Goal: Task Accomplishment & Management: Manage account settings

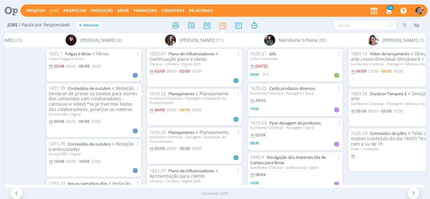
scroll to position [0, 1249]
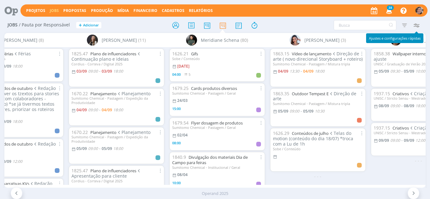
click at [418, 24] on icon "button" at bounding box center [415, 24] width 11 height 11
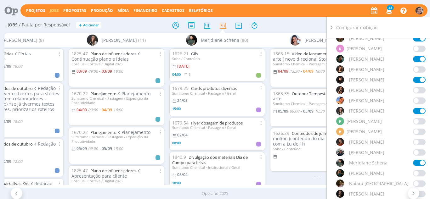
scroll to position [377, 0]
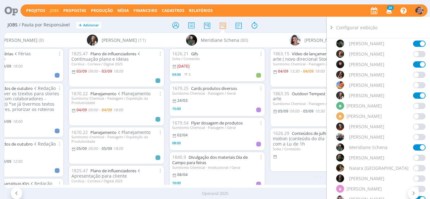
click at [413, 134] on span at bounding box center [419, 137] width 13 height 6
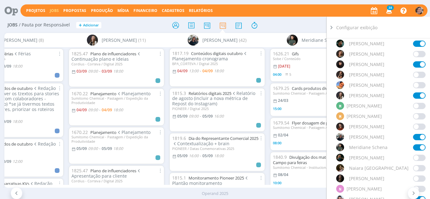
scroll to position [0, 0]
click at [418, 140] on span at bounding box center [419, 137] width 13 height 6
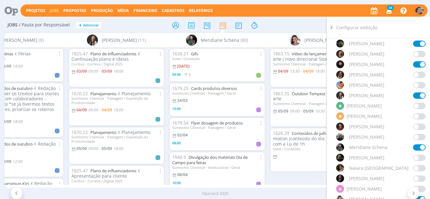
click at [332, 29] on icon at bounding box center [331, 27] width 6 height 7
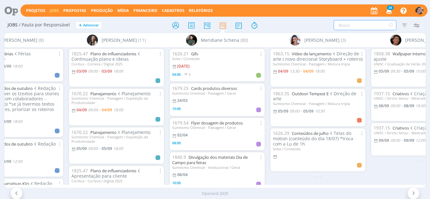
click at [349, 24] on input "text" at bounding box center [364, 25] width 63 height 10
type input "faixa"
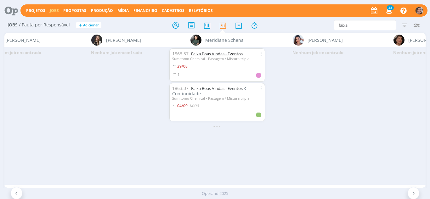
click at [222, 54] on link "Faixa Boas Vindas - Eventos" at bounding box center [217, 54] width 52 height 6
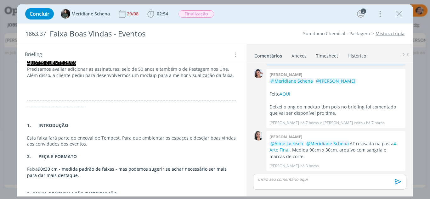
scroll to position [157, 0]
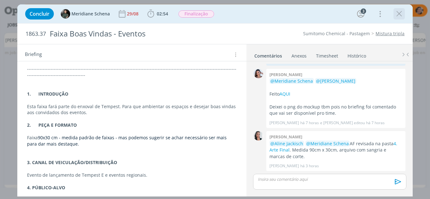
click at [399, 14] on icon "dialog" at bounding box center [398, 13] width 9 height 9
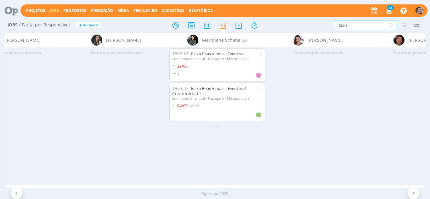
drag, startPoint x: 358, startPoint y: 23, endPoint x: 323, endPoint y: 31, distance: 35.4
click at [323, 31] on div "Jobs / Pauta por Responsável + Adicionar faixa Filtrar Filtrar Limpar faixa Tip…" at bounding box center [214, 26] width 421 height 16
type input "f"
type input "fa"
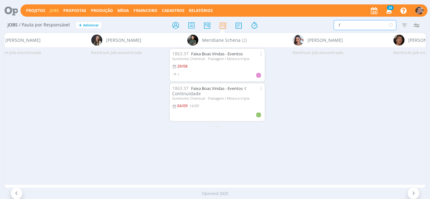
type input "fa"
type input "fai"
type input "faix"
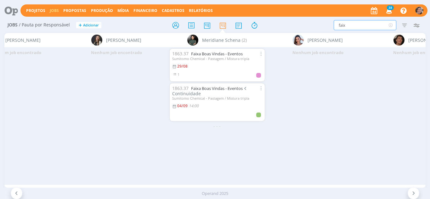
type input "faixa"
click at [405, 25] on icon "button" at bounding box center [403, 24] width 11 height 11
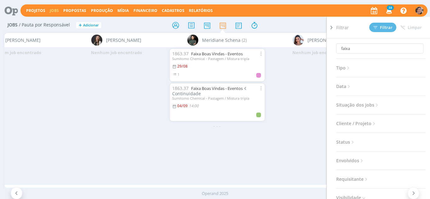
click at [375, 107] on icon at bounding box center [376, 105] width 5 height 5
click at [371, 123] on span at bounding box center [376, 122] width 13 height 6
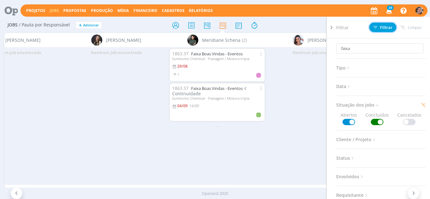
click at [388, 30] on button "Filtrar" at bounding box center [382, 27] width 27 height 9
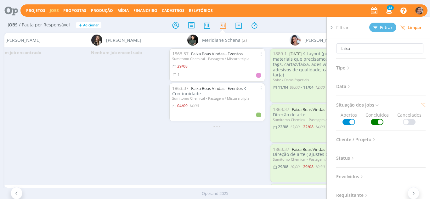
click at [331, 29] on icon at bounding box center [331, 27] width 6 height 7
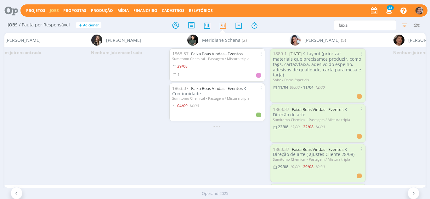
click at [16, 192] on icon at bounding box center [17, 193] width 6 height 6
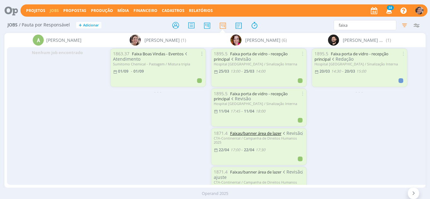
click at [261, 133] on link "Faixas/banner área de lazer" at bounding box center [255, 134] width 51 height 6
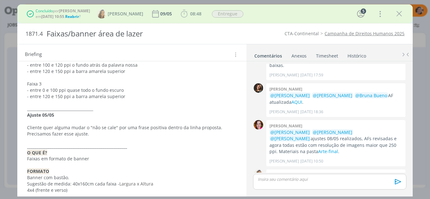
scroll to position [252, 0]
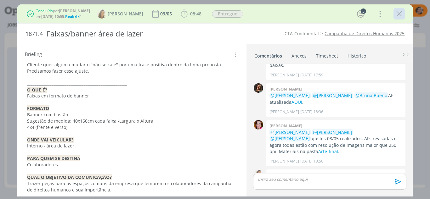
click at [398, 15] on icon "dialog" at bounding box center [398, 13] width 9 height 9
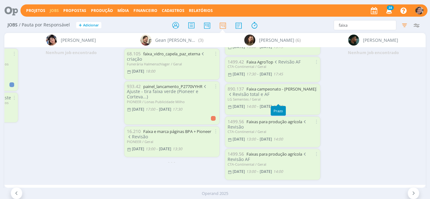
scroll to position [53, 0]
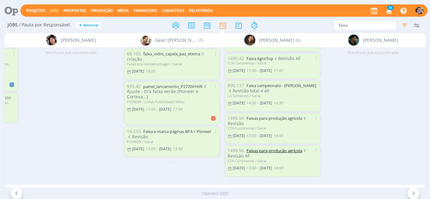
click at [259, 148] on link "Faixas para produção agrícola" at bounding box center [274, 151] width 56 height 6
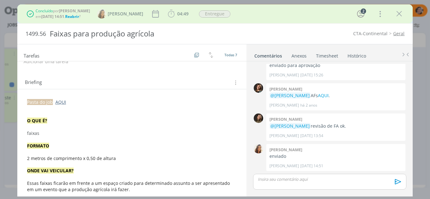
scroll to position [94, 0]
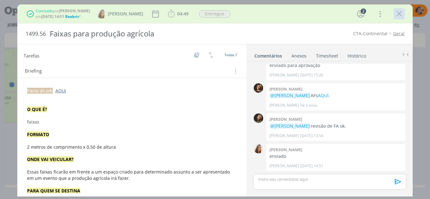
click at [398, 15] on icon "dialog" at bounding box center [398, 13] width 9 height 9
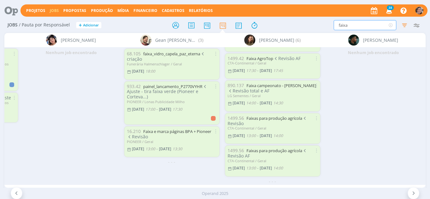
drag, startPoint x: 340, startPoint y: 31, endPoint x: 304, endPoint y: 38, distance: 36.8
click at [304, 38] on div "Jobs / Pauta por Responsável + Adicionar faixa Filtrar Filtrar Limpar faixa Tip…" at bounding box center [215, 110] width 430 height 185
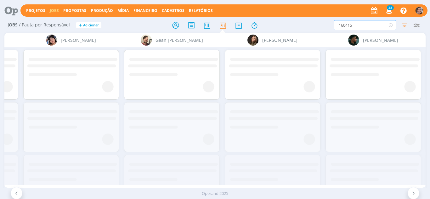
click at [349, 24] on input "160415" at bounding box center [364, 25] width 63 height 10
click at [348, 25] on input "160415" at bounding box center [364, 25] width 63 height 10
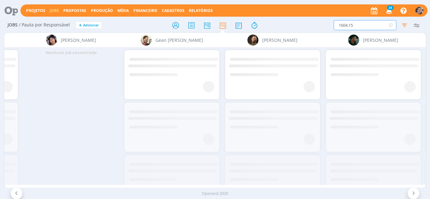
click at [371, 27] on input "1604.15" at bounding box center [364, 25] width 63 height 10
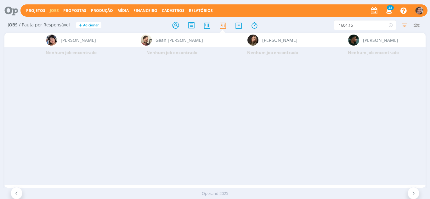
click at [20, 192] on div at bounding box center [17, 193] width 12 height 12
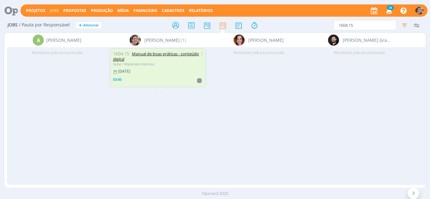
click at [159, 53] on link "Manual de boas práticas - conteúdo digital" at bounding box center [156, 56] width 86 height 11
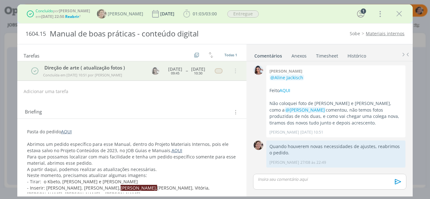
click at [155, 170] on p "A partir daqui, podemos realizar as atualizações necessárias." at bounding box center [132, 169] width 210 height 6
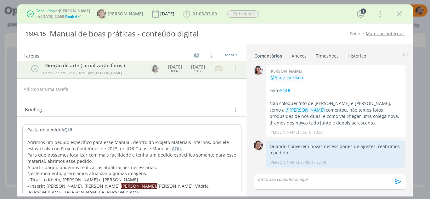
scroll to position [3, 0]
click at [70, 130] on link "AQUI" at bounding box center [66, 129] width 11 height 6
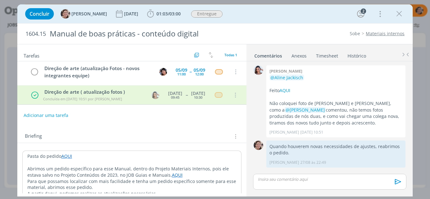
drag, startPoint x: 398, startPoint y: 16, endPoint x: 342, endPoint y: 44, distance: 62.7
click at [398, 15] on icon "dialog" at bounding box center [398, 13] width 9 height 9
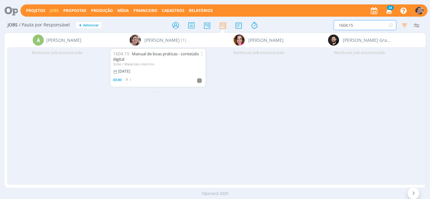
drag, startPoint x: 364, startPoint y: 24, endPoint x: 294, endPoint y: 33, distance: 69.8
click at [293, 37] on div "Jobs / Pauta por Responsável + Adicionar 1604.15 Filtrar Filtrar Limpar 1604.15…" at bounding box center [215, 110] width 430 height 185
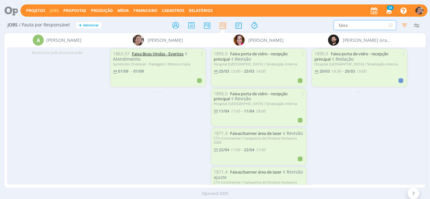
type input "faixa"
click at [164, 52] on link "Faixa Boas Vindas - Eventos" at bounding box center [158, 54] width 52 height 6
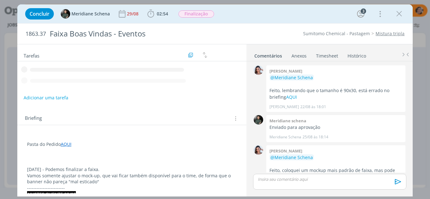
scroll to position [169, 0]
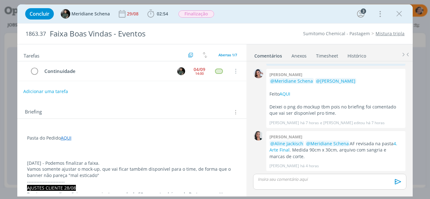
click at [50, 91] on button "Adicionar uma tarefa" at bounding box center [45, 91] width 45 height 11
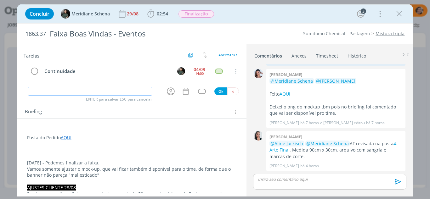
type input "D"
click at [169, 91] on icon "dialog" at bounding box center [171, 92] width 8 height 8
type input "Finalização ( ajuste formato)"
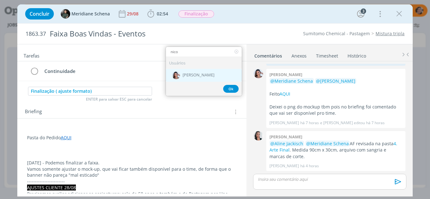
type input "nico"
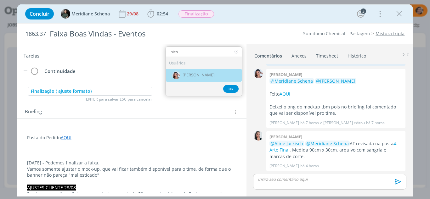
click at [189, 76] on span "[PERSON_NAME]" at bounding box center [198, 75] width 32 height 5
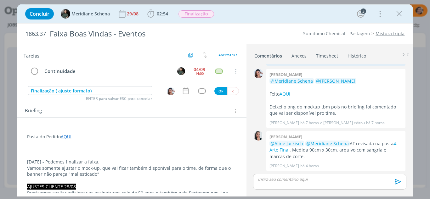
click at [187, 94] on div "dialog" at bounding box center [186, 91] width 11 height 8
click at [185, 93] on icon "dialog" at bounding box center [186, 91] width 6 height 7
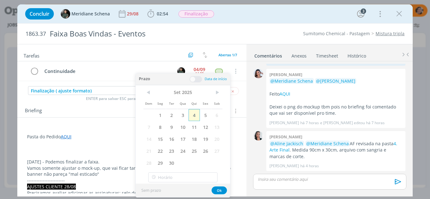
click at [196, 114] on span "4" at bounding box center [193, 115] width 11 height 12
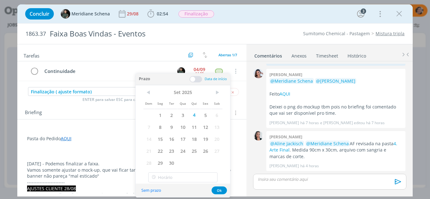
click at [192, 78] on span at bounding box center [195, 79] width 13 height 6
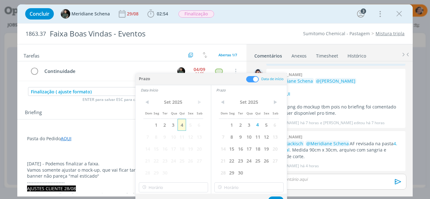
click at [182, 125] on span "4" at bounding box center [181, 125] width 8 height 12
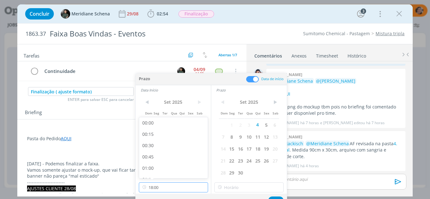
click at [160, 187] on input "18:00" at bounding box center [173, 187] width 69 height 10
click at [147, 149] on div "17:30" at bounding box center [174, 147] width 70 height 11
type input "17:30"
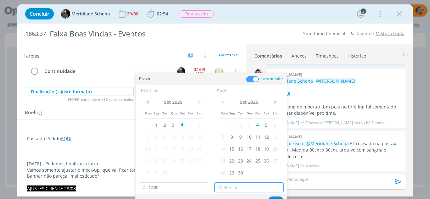
type input "18:00"
click at [229, 191] on input "18:00" at bounding box center [248, 187] width 69 height 10
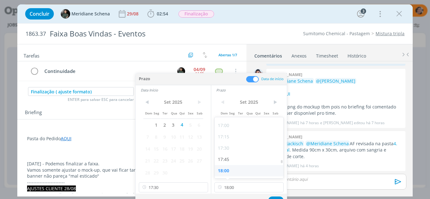
click at [225, 170] on div "18:00" at bounding box center [249, 170] width 70 height 11
click at [272, 197] on button "Ok" at bounding box center [275, 201] width 15 height 8
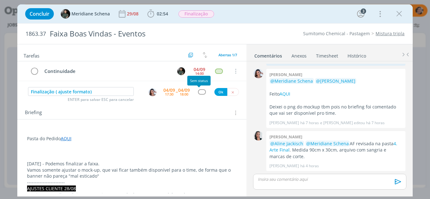
click at [198, 92] on div "dialog" at bounding box center [202, 91] width 8 height 5
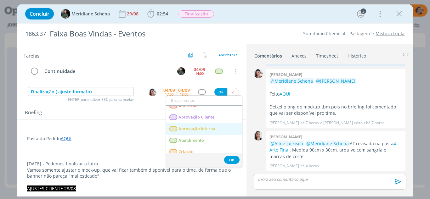
scroll to position [31, 0]
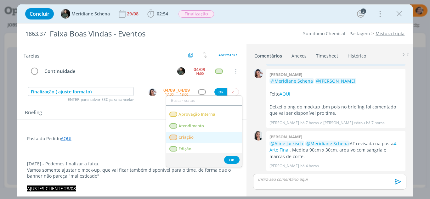
click at [187, 139] on span "Criação" at bounding box center [185, 137] width 15 height 5
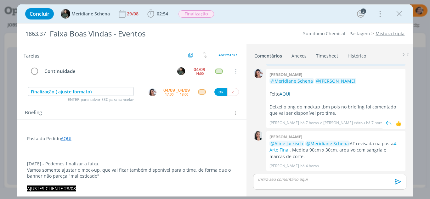
click at [287, 93] on link "AQUI" at bounding box center [284, 94] width 11 height 6
click at [219, 90] on button "Ok" at bounding box center [220, 92] width 13 height 8
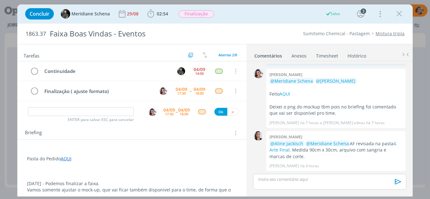
click at [84, 168] on p "dialog" at bounding box center [132, 171] width 210 height 6
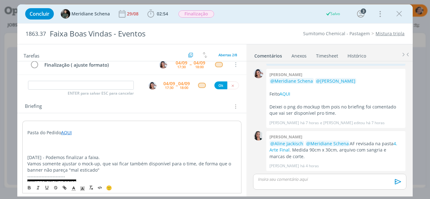
scroll to position [63, 0]
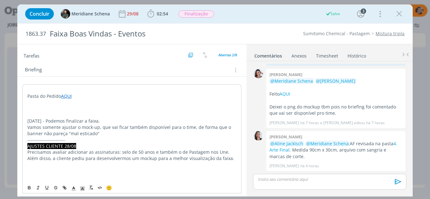
click at [49, 115] on p "dialog" at bounding box center [131, 115] width 209 height 6
click at [46, 109] on p "dialog" at bounding box center [131, 108] width 209 height 6
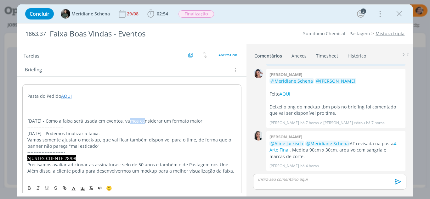
drag, startPoint x: 136, startPoint y: 123, endPoint x: 126, endPoint y: 123, distance: 10.1
click at [126, 123] on p "04.09.25 - Como a faixa será usada em eventos, vamos considerar um formato maior" at bounding box center [131, 121] width 209 height 6
click at [213, 121] on p "04.09.25 - Como a faixa será usada em eventos, precisamos considerar um formato…" at bounding box center [131, 121] width 209 height 6
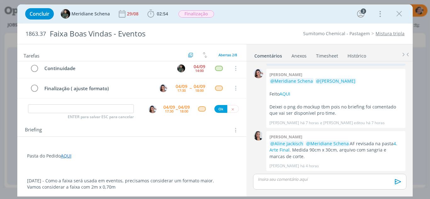
scroll to position [0, 0]
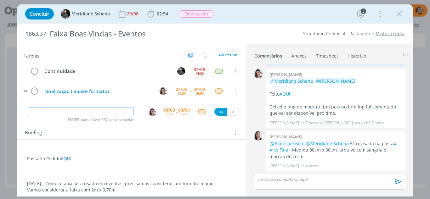
drag, startPoint x: 59, startPoint y: 111, endPoint x: 61, endPoint y: 94, distance: 17.4
click at [60, 110] on input "dialog" at bounding box center [81, 111] width 106 height 9
click at [150, 110] on img "dialog" at bounding box center [152, 112] width 8 height 8
type input "Revisão"
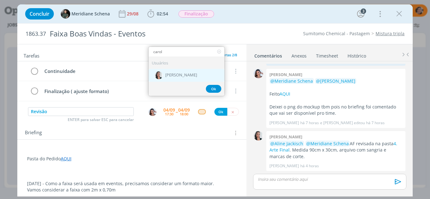
type input "carol"
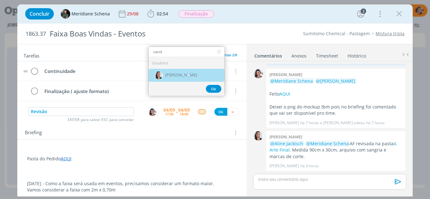
click at [181, 78] on span "[PERSON_NAME]" at bounding box center [181, 75] width 32 height 5
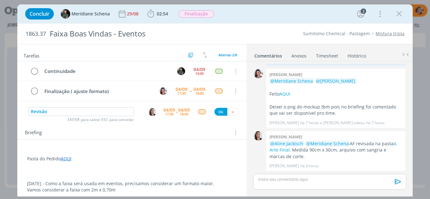
click at [170, 111] on div "04/09" at bounding box center [169, 110] width 12 height 4
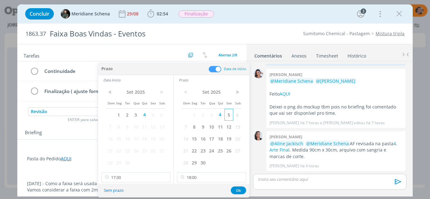
click at [226, 114] on span "5" at bounding box center [228, 115] width 8 height 12
click at [158, 114] on span "6" at bounding box center [161, 115] width 8 height 12
click at [116, 190] on button "Sem prazo" at bounding box center [114, 190] width 28 height 8
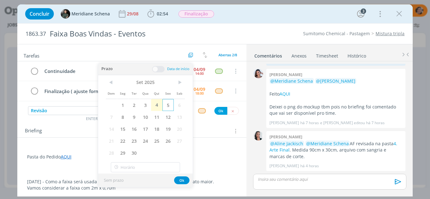
click at [168, 107] on span "5" at bounding box center [167, 105] width 11 height 12
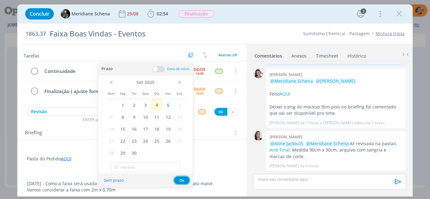
click at [183, 182] on button "Ok" at bounding box center [181, 180] width 15 height 8
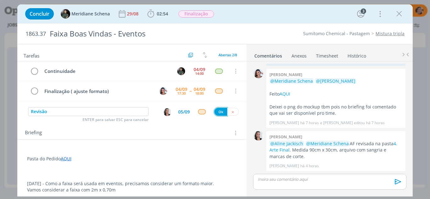
drag, startPoint x: 216, startPoint y: 114, endPoint x: 218, endPoint y: 98, distance: 16.1
click at [216, 114] on button "Ok" at bounding box center [220, 112] width 13 height 8
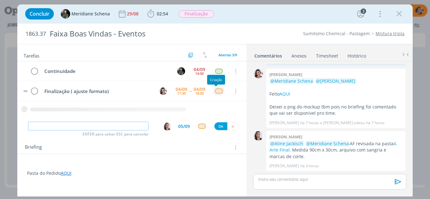
click at [218, 91] on div "dialog" at bounding box center [219, 90] width 8 height 5
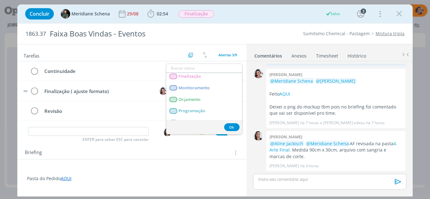
scroll to position [126, 0]
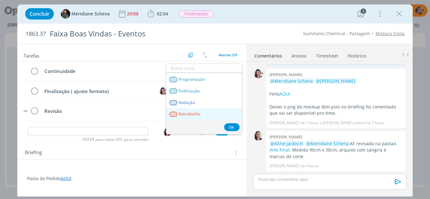
drag, startPoint x: 192, startPoint y: 114, endPoint x: 209, endPoint y: 116, distance: 16.7
click at [192, 114] on span "Retrabalho" at bounding box center [189, 114] width 22 height 5
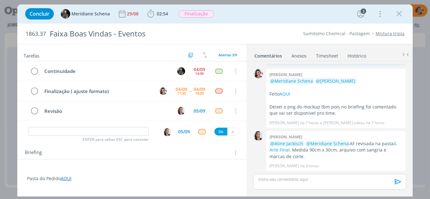
click at [398, 14] on icon "dialog" at bounding box center [398, 13] width 9 height 9
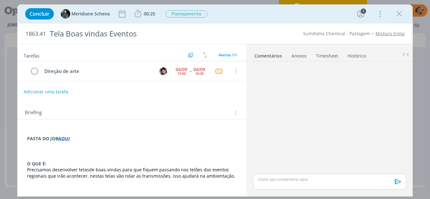
scroll to position [0, 631]
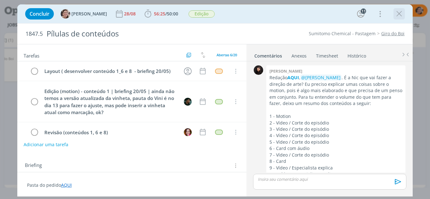
scroll to position [1092, 0]
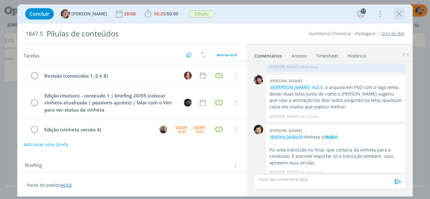
click at [397, 14] on icon "dialog" at bounding box center [398, 13] width 9 height 9
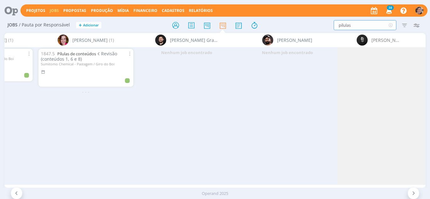
drag, startPoint x: 329, startPoint y: 24, endPoint x: 325, endPoint y: 24, distance: 3.8
click at [325, 24] on div "pílulas Filtrar Filtrar Limpar pílulas Tipo Jobs e Tarefas Data Personalizado a…" at bounding box center [355, 25] width 134 height 10
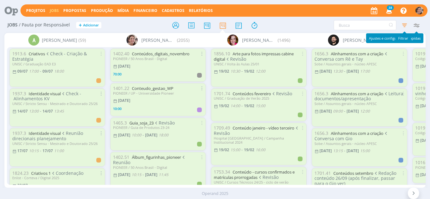
click at [402, 27] on icon "button" at bounding box center [403, 24] width 11 height 11
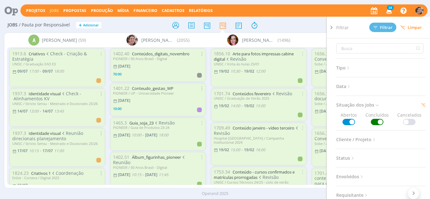
click at [375, 121] on span at bounding box center [376, 122] width 13 height 6
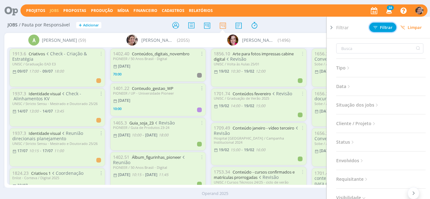
click at [379, 28] on span "Filtrar" at bounding box center [382, 27] width 19 height 4
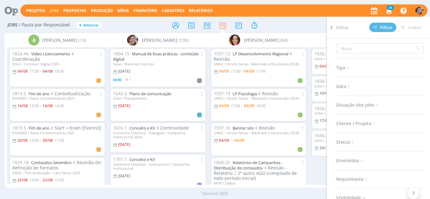
click at [331, 28] on icon at bounding box center [331, 27] width 6 height 7
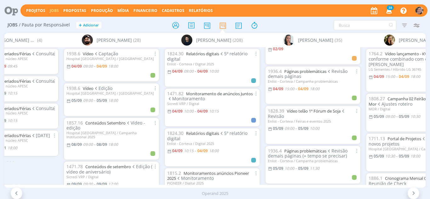
scroll to position [31, 0]
